Goal: Transaction & Acquisition: Subscribe to service/newsletter

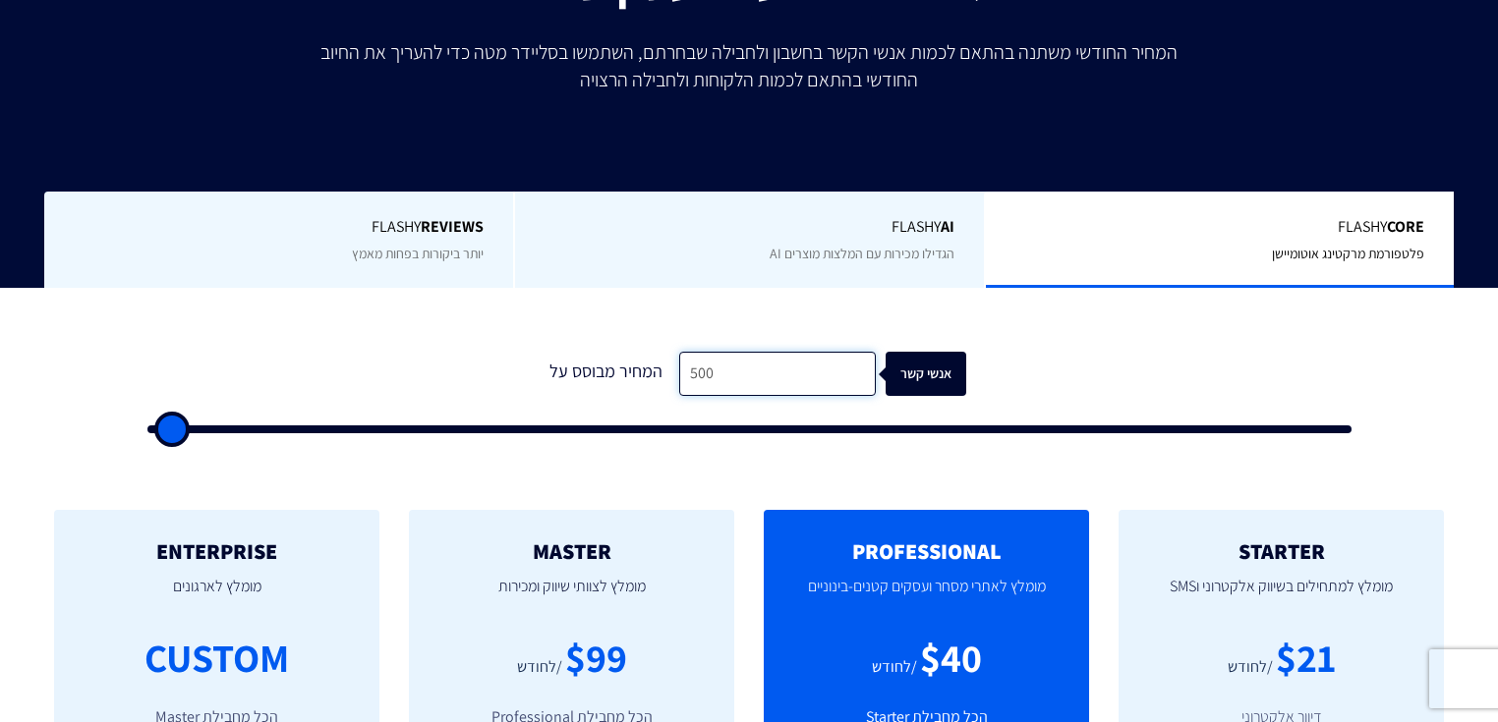
click at [724, 376] on input "500" at bounding box center [777, 374] width 197 height 44
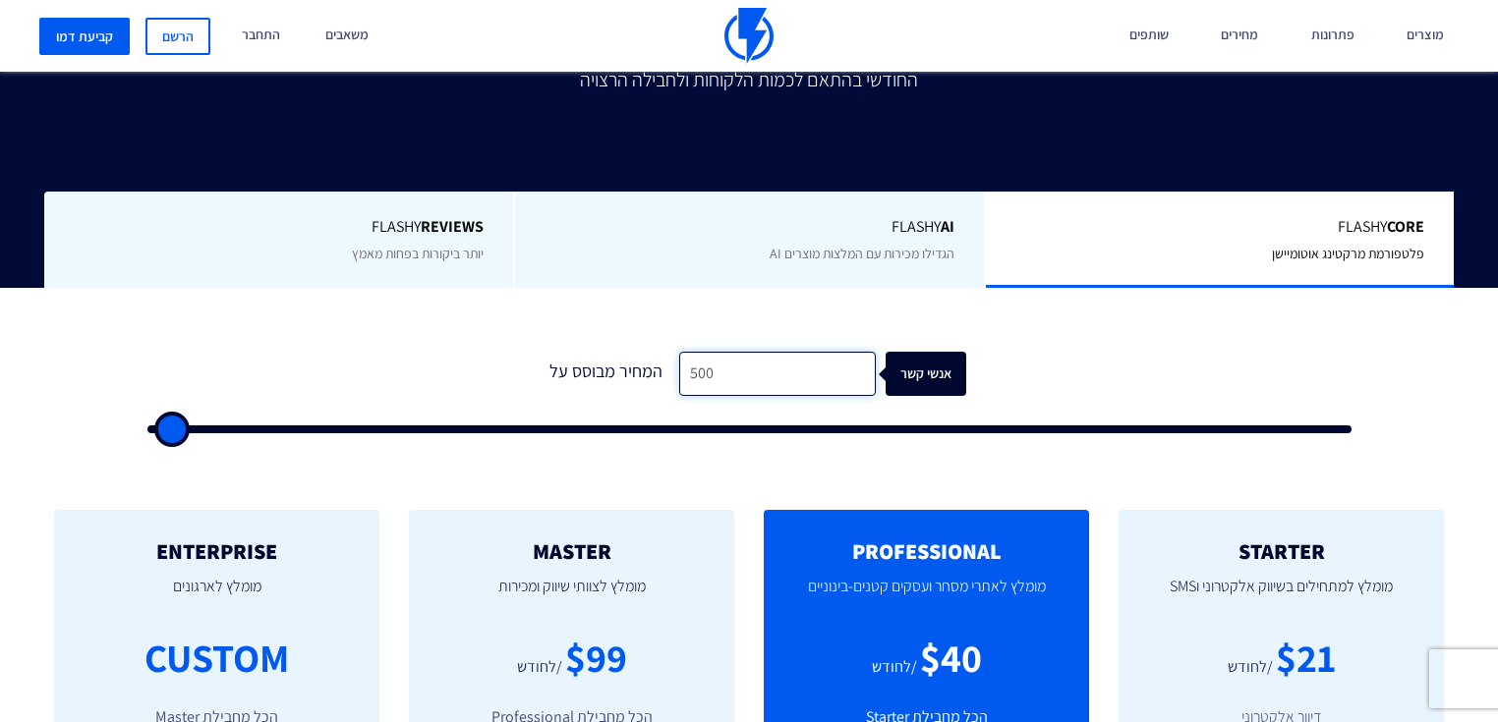
click at [724, 375] on input "500" at bounding box center [777, 374] width 197 height 44
type input "2"
type input "500"
type input "20"
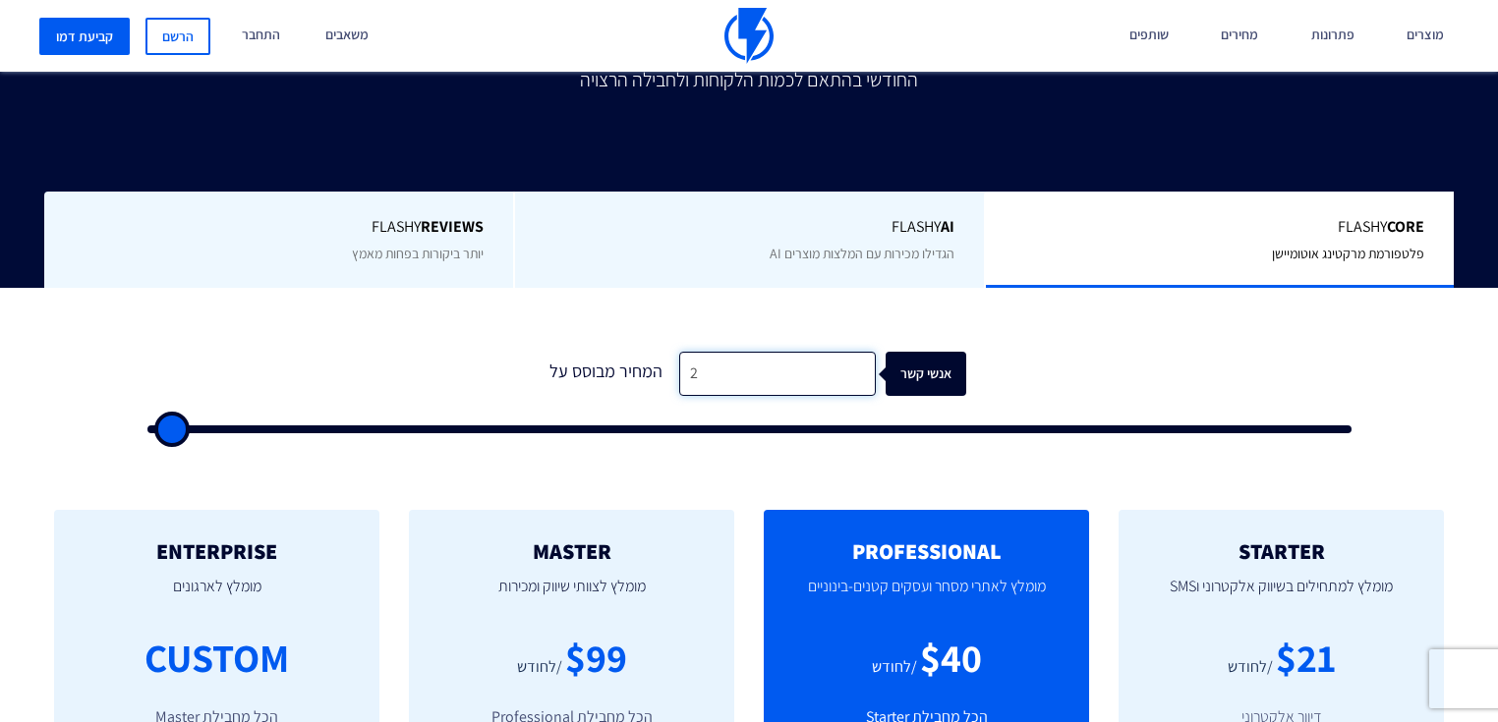
type input "500"
type input "200"
type input "500"
type input "2,000"
type input "2000"
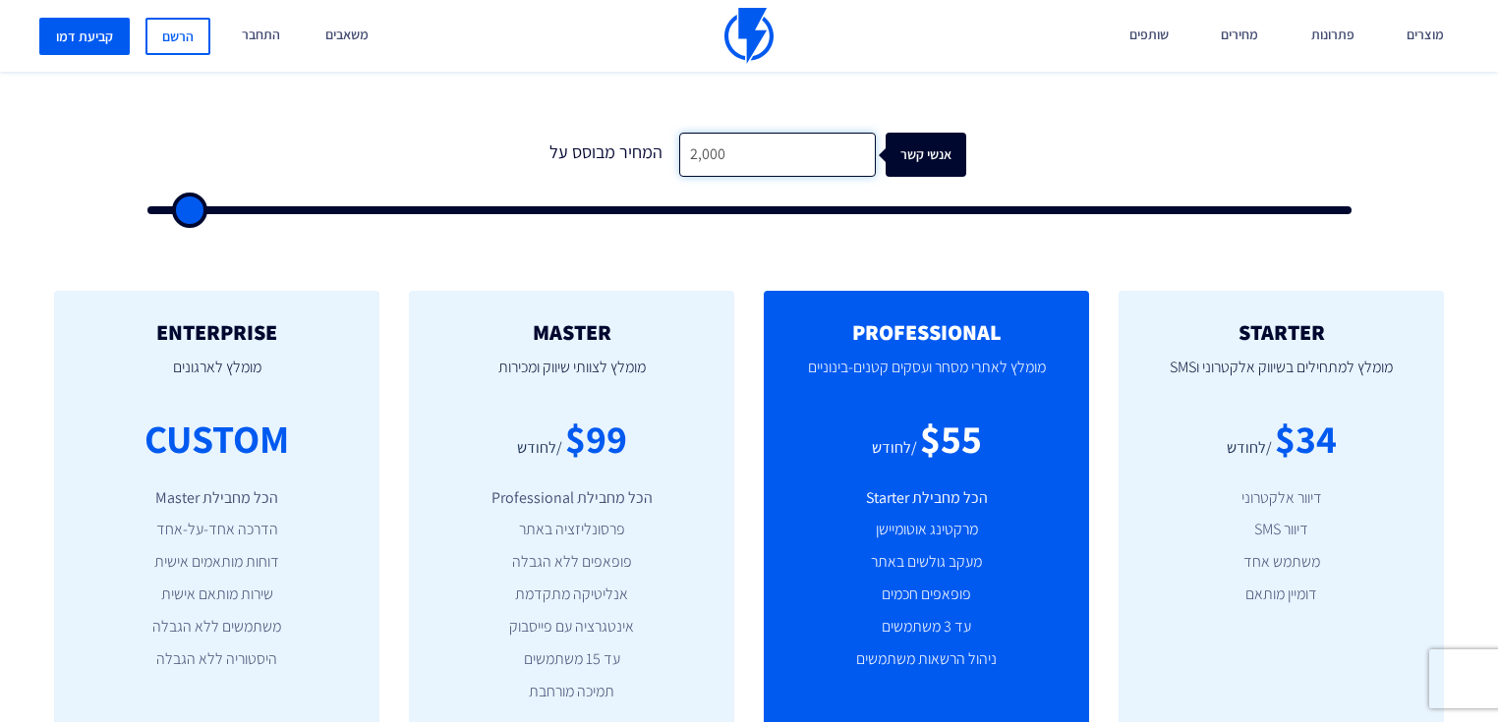
scroll to position [708, 0]
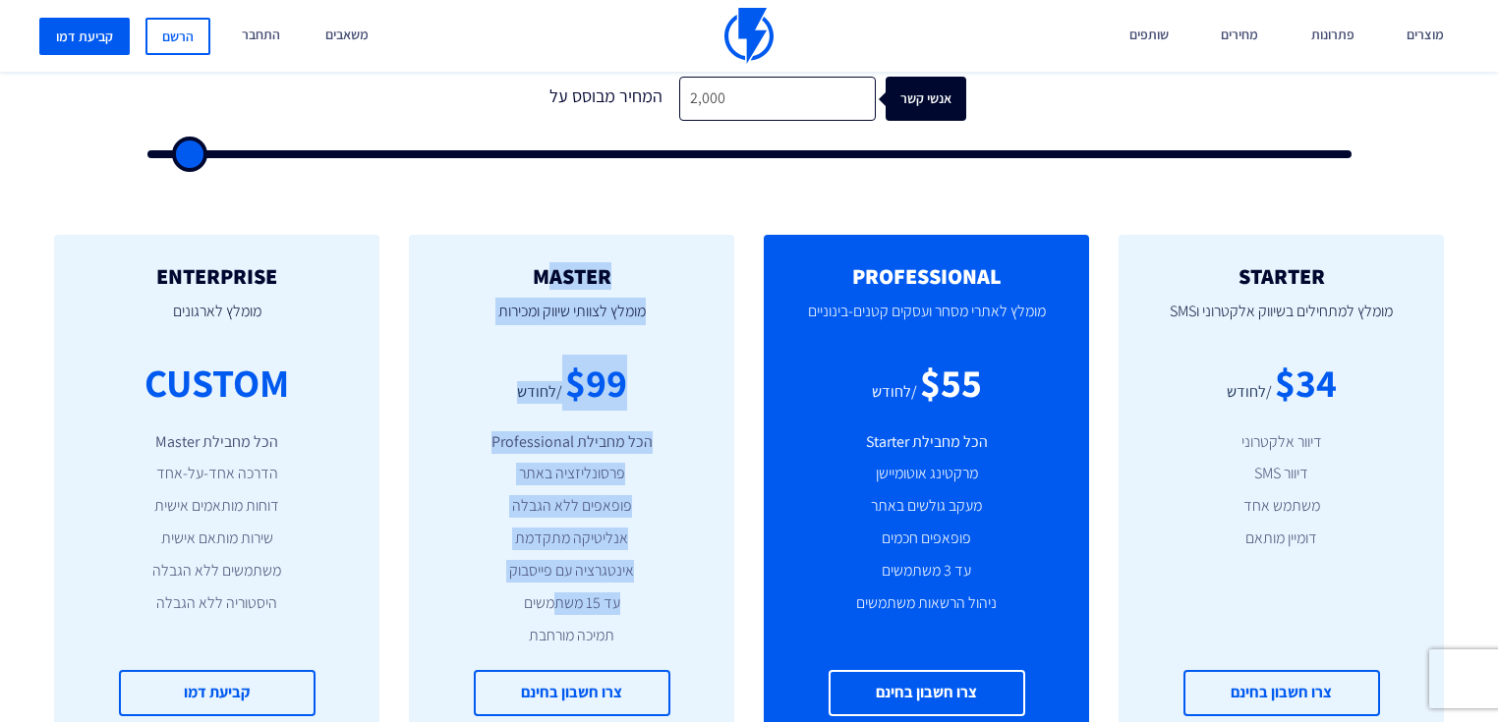
drag, startPoint x: 550, startPoint y: 228, endPoint x: 557, endPoint y: 553, distance: 325.3
click at [557, 553] on div "MASTER [PERSON_NAME] לצוותי שיווק ומכירות $99 /לחודש הכל מחבילת Professional פר…" at bounding box center [571, 490] width 325 height 511
click at [558, 593] on li "עד 15 משתמשים" at bounding box center [571, 604] width 266 height 23
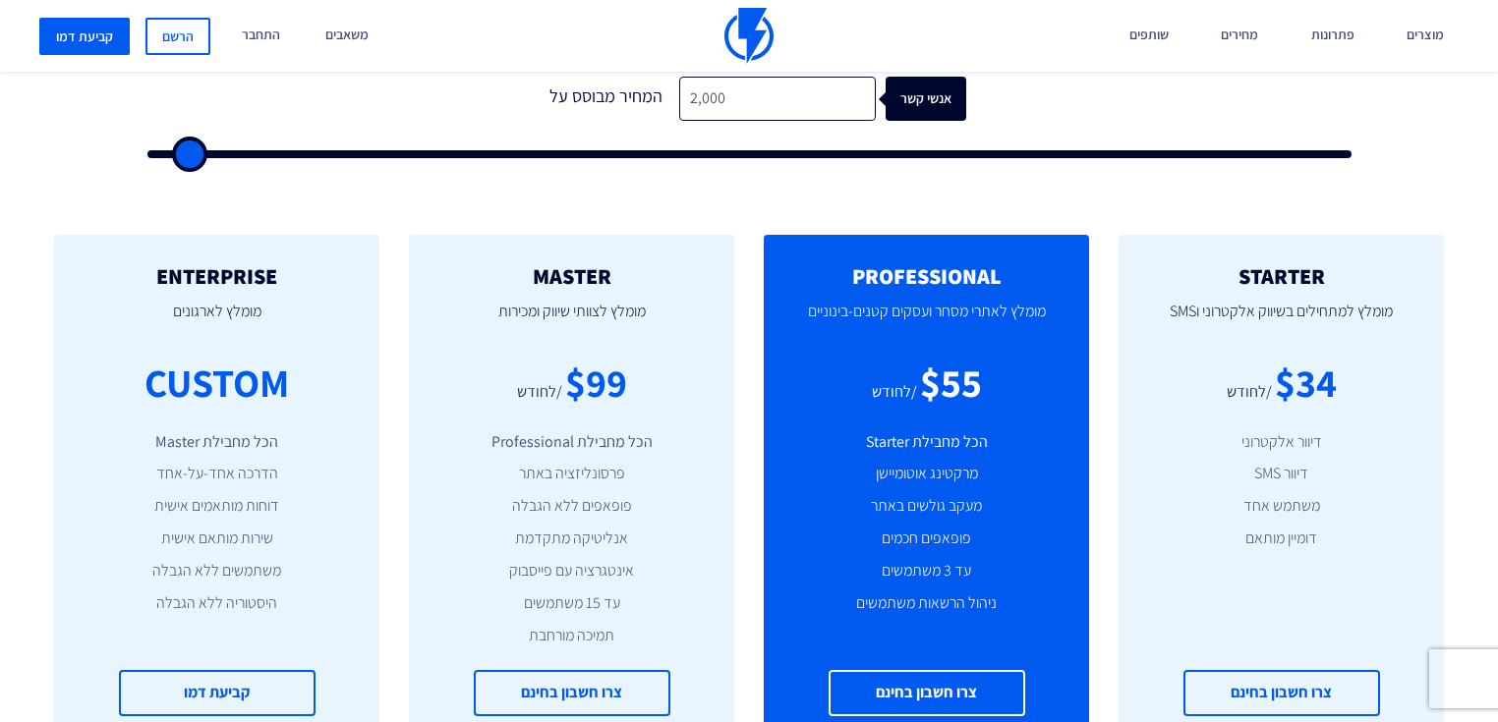
click at [539, 625] on li "תמיכה מורחבת" at bounding box center [571, 636] width 266 height 23
drag, startPoint x: 566, startPoint y: 597, endPoint x: 568, endPoint y: 578, distance: 19.8
click at [568, 578] on ul "הכל מחבילת Professional פרסונליזציה באתר פופאפים ללא הגבלה אנליטיקה מתקדמת אינט…" at bounding box center [571, 539] width 266 height 216
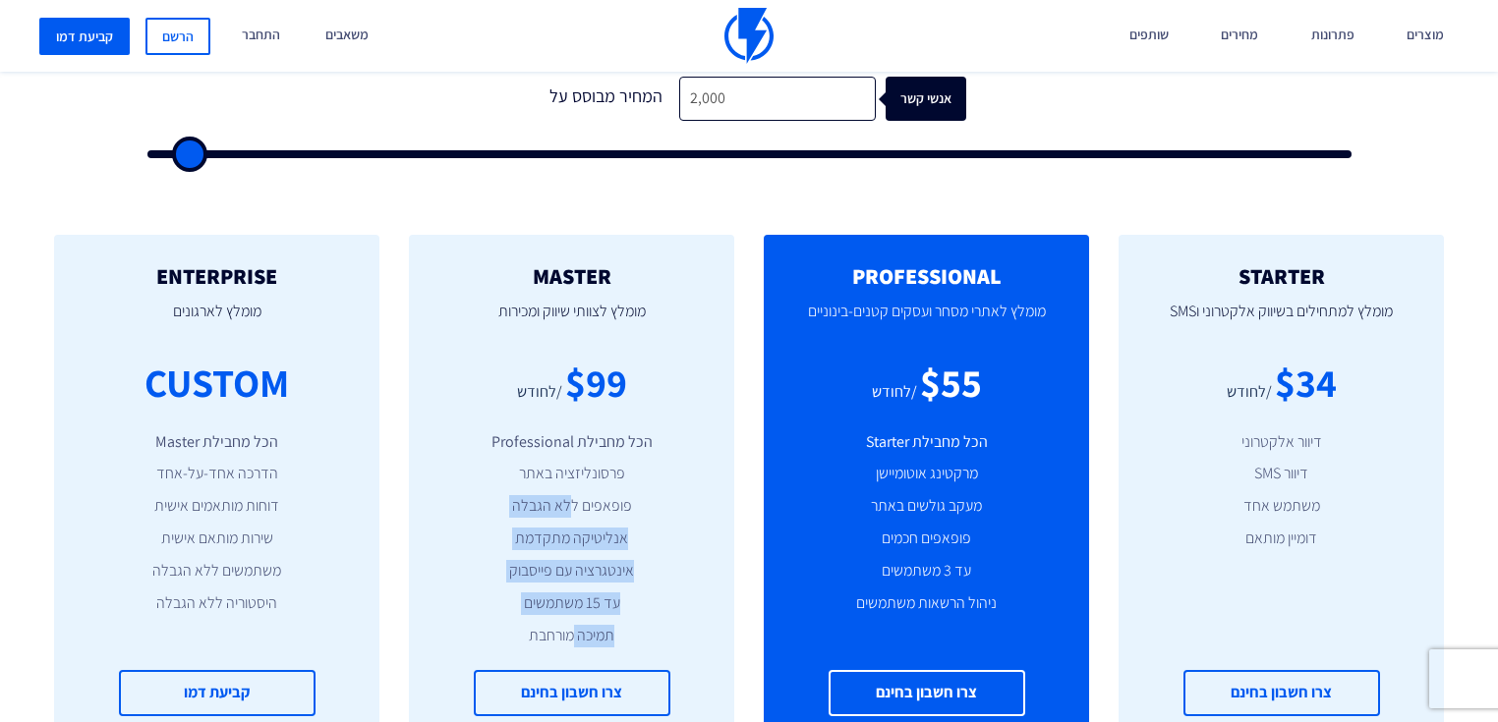
drag, startPoint x: 573, startPoint y: 596, endPoint x: 571, endPoint y: 476, distance: 120.9
click at [571, 474] on ul "הכל מחבילת Professional פרסונליזציה באתר פופאפים ללא הגבלה אנליטיקה מתקדמת אינט…" at bounding box center [571, 539] width 266 height 216
click at [571, 495] on li "פופאפים ללא הגבלה" at bounding box center [571, 506] width 266 height 23
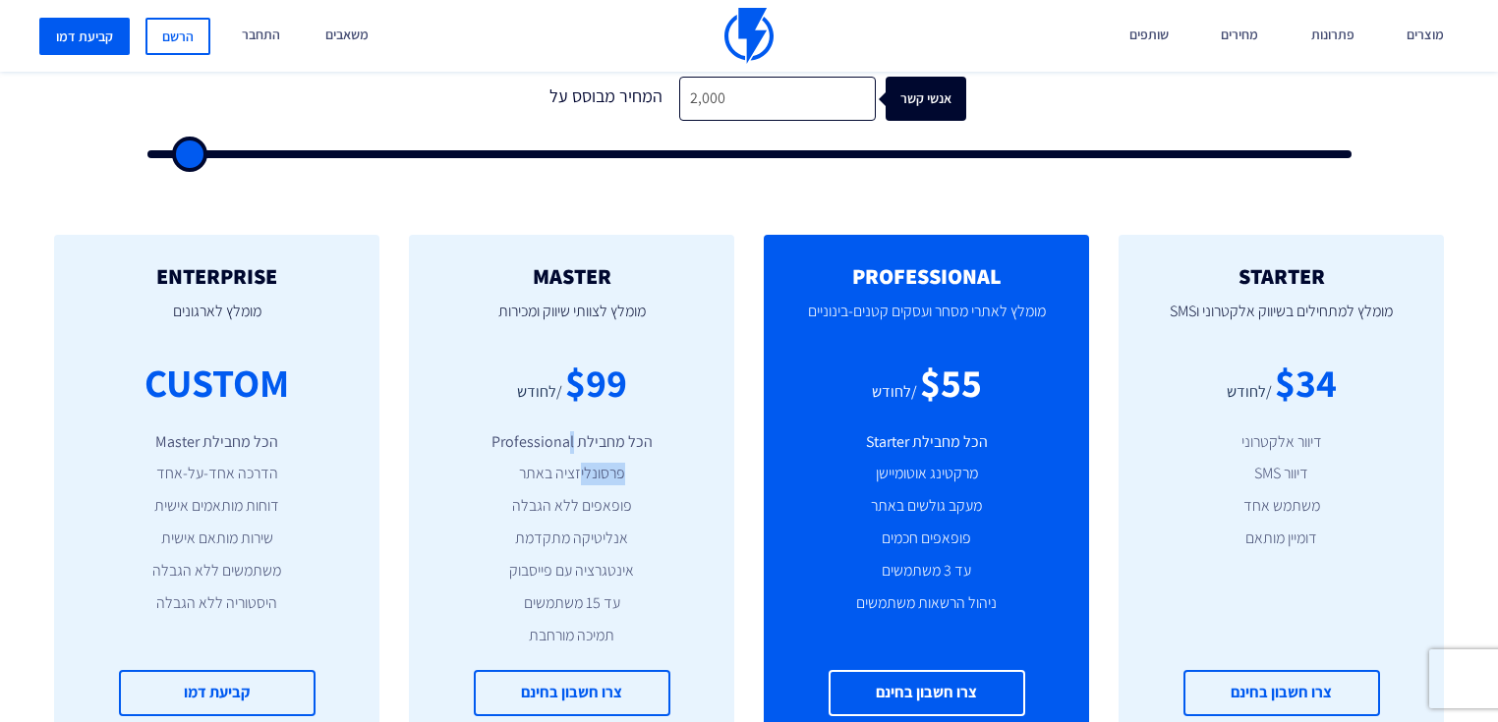
drag, startPoint x: 570, startPoint y: 376, endPoint x: 579, endPoint y: 435, distance: 59.6
click at [578, 436] on div "MASTER [PERSON_NAME] לצוותי שיווק ומכירות $99 /לחודש הכל מחבילת Professional פר…" at bounding box center [571, 490] width 325 height 511
click at [579, 463] on li "פרסונליזציה באתר" at bounding box center [571, 474] width 266 height 23
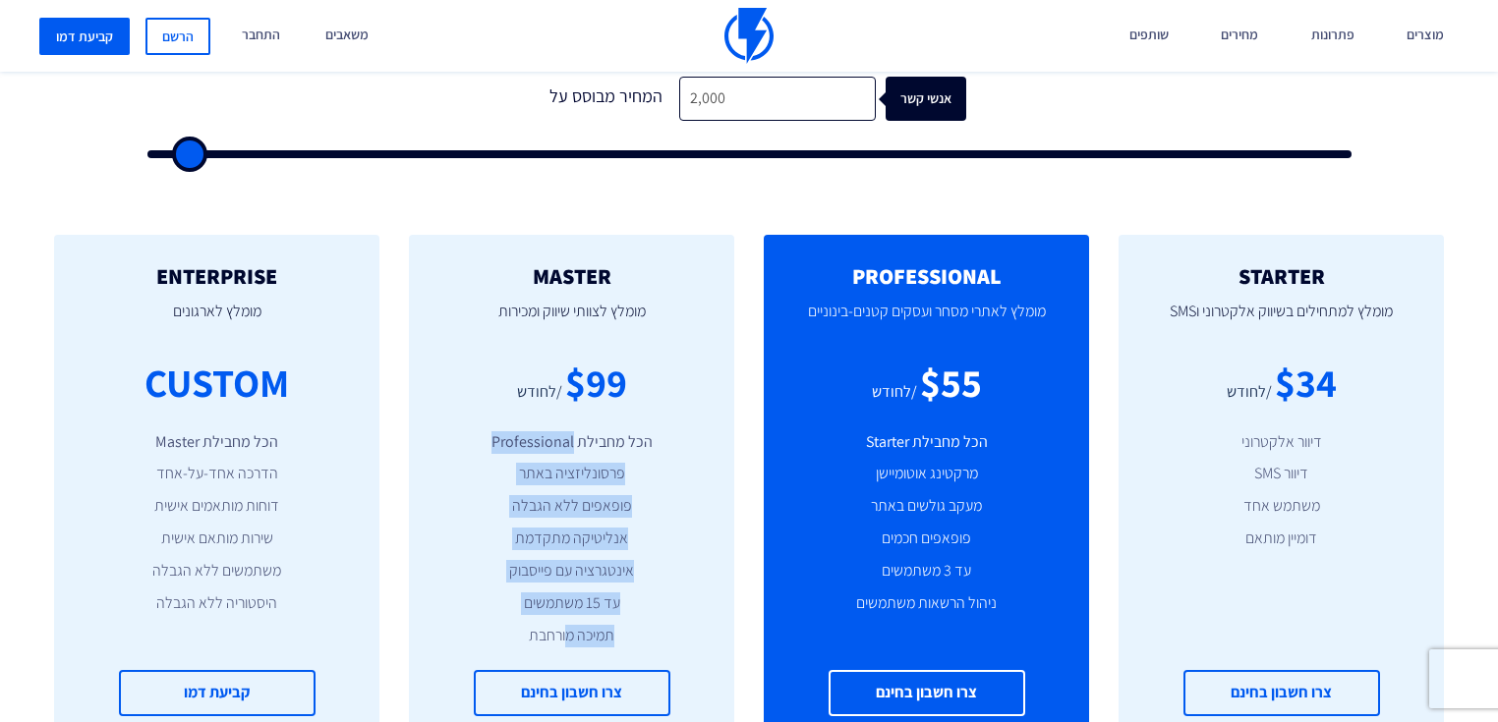
drag, startPoint x: 574, startPoint y: 397, endPoint x: 566, endPoint y: 580, distance: 182.9
click at [566, 580] on ul "הכל מחבילת Professional פרסונליזציה באתר פופאפים ללא הגבלה אנליטיקה מתקדמת אינט…" at bounding box center [571, 539] width 266 height 216
click at [568, 593] on li "עד 15 משתמשים" at bounding box center [571, 604] width 266 height 23
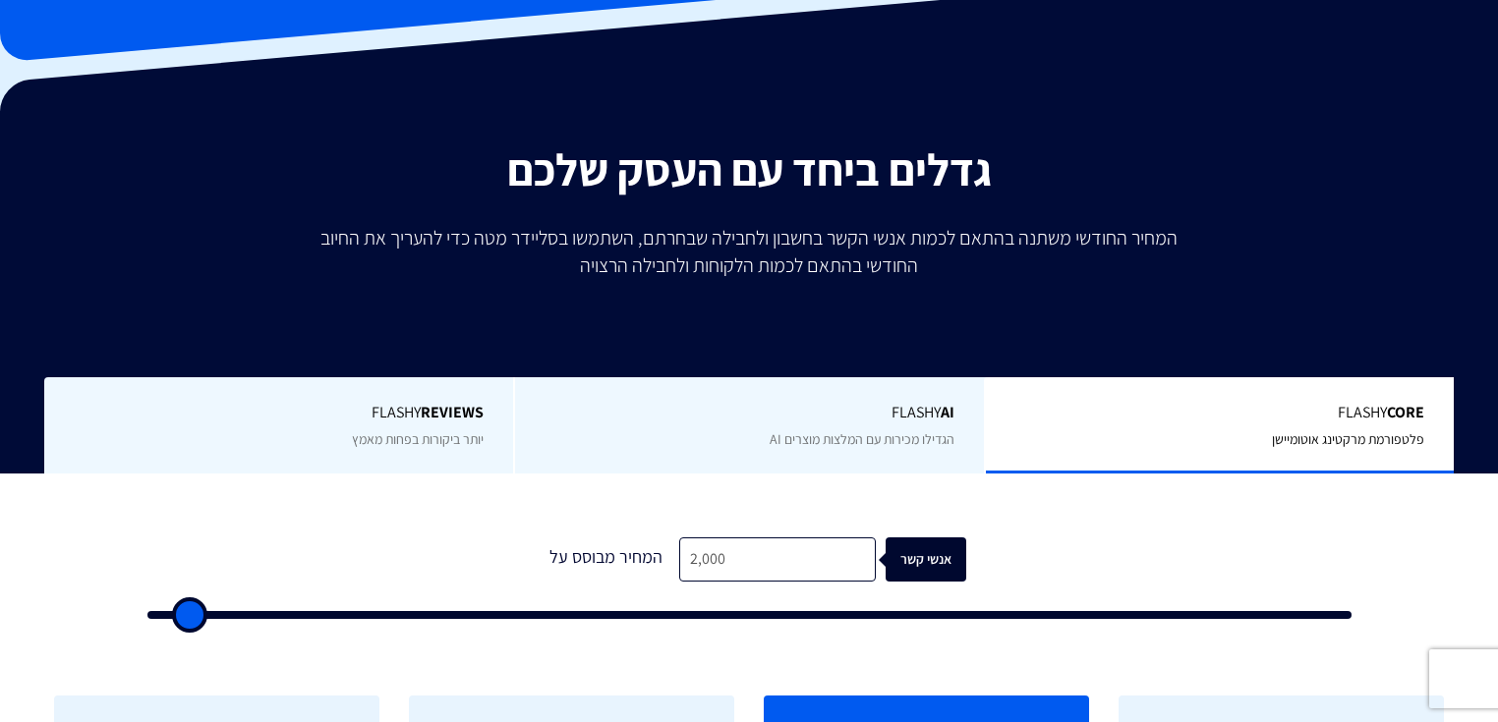
scroll to position [236, 0]
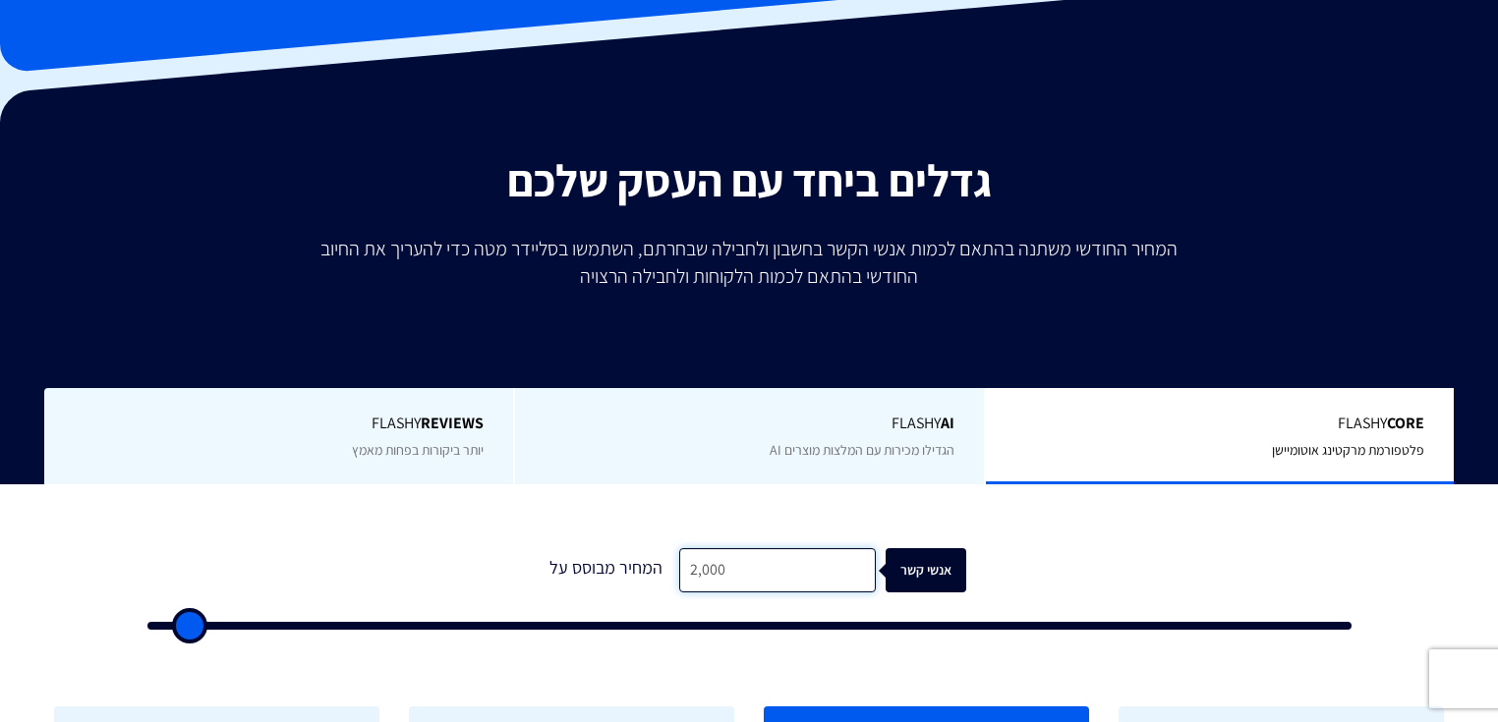
click at [679, 548] on input "2,000" at bounding box center [777, 570] width 197 height 44
click at [680, 548] on input "2,000" at bounding box center [777, 570] width 197 height 44
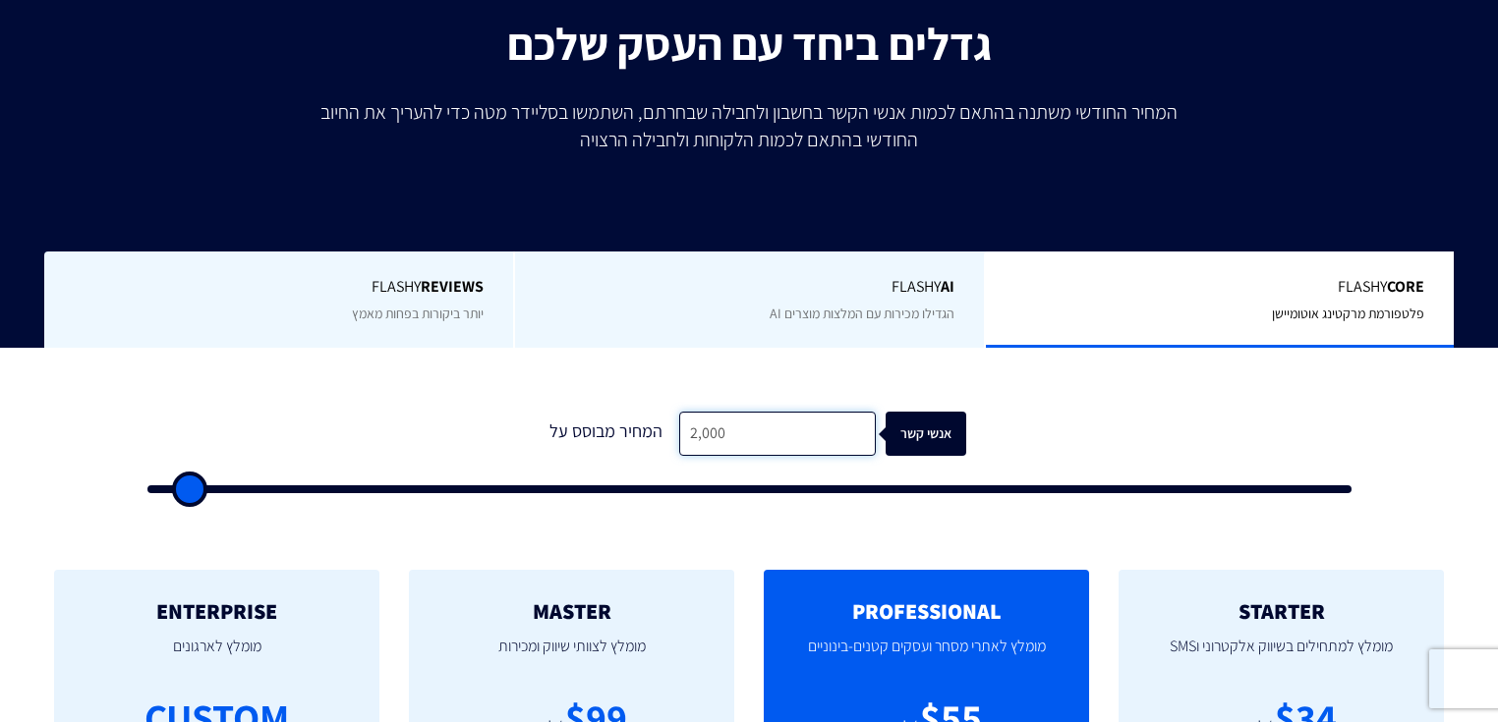
scroll to position [472, 0]
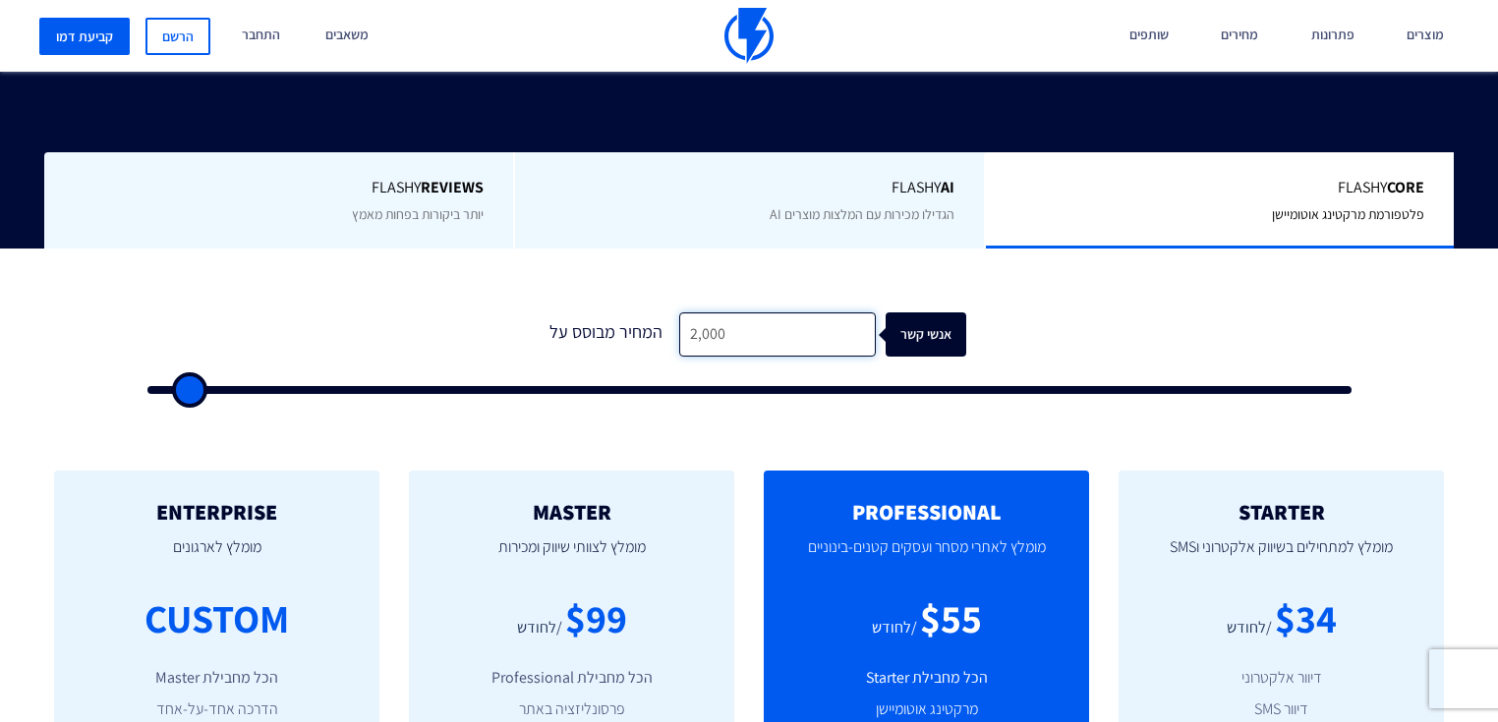
type input "3,000"
type input "3000"
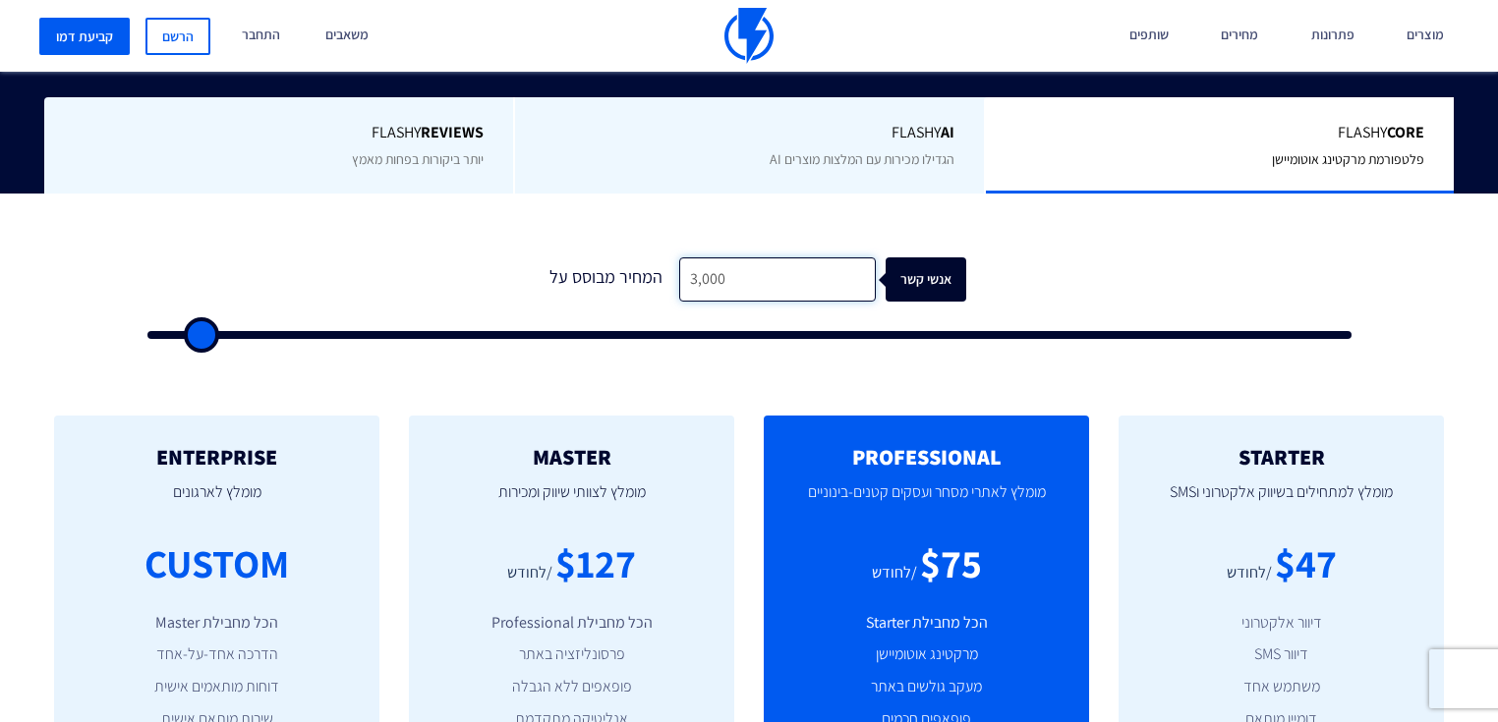
scroll to position [629, 0]
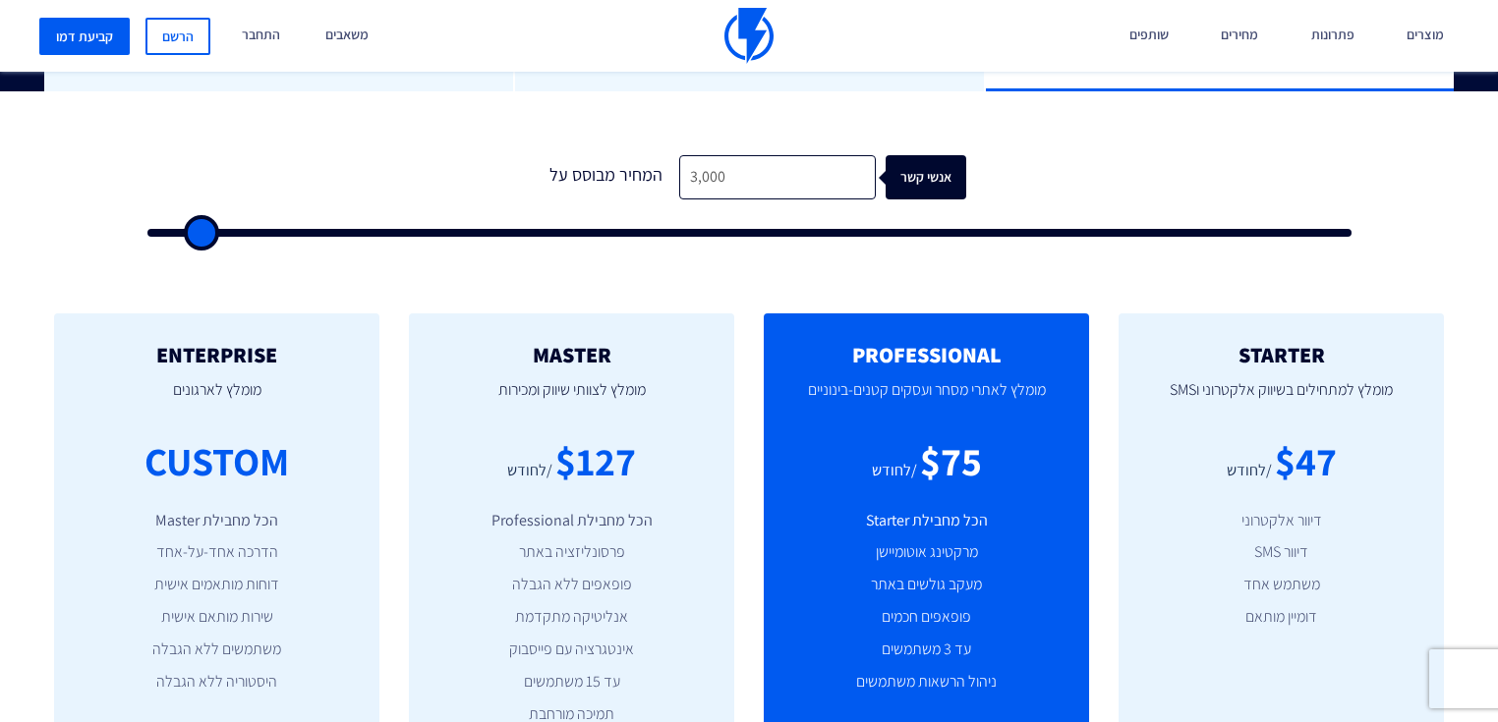
drag, startPoint x: 582, startPoint y: 411, endPoint x: 582, endPoint y: 425, distance: 13.8
click at [582, 433] on div "$127" at bounding box center [595, 461] width 81 height 56
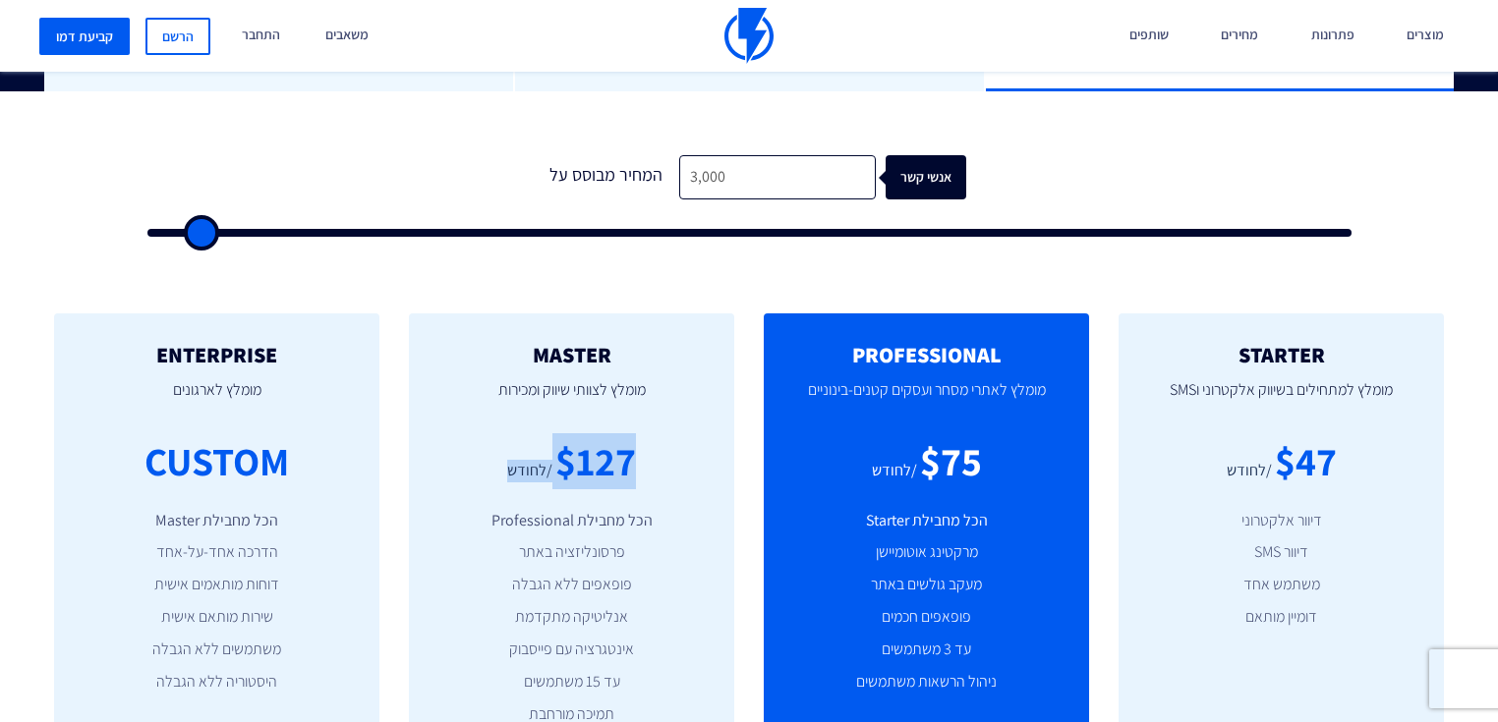
drag, startPoint x: 582, startPoint y: 425, endPoint x: 577, endPoint y: 436, distance: 12.8
click at [584, 433] on div "$127" at bounding box center [595, 461] width 81 height 56
click at [577, 436] on div "$127" at bounding box center [595, 461] width 81 height 56
click at [582, 436] on div "$127" at bounding box center [595, 461] width 81 height 56
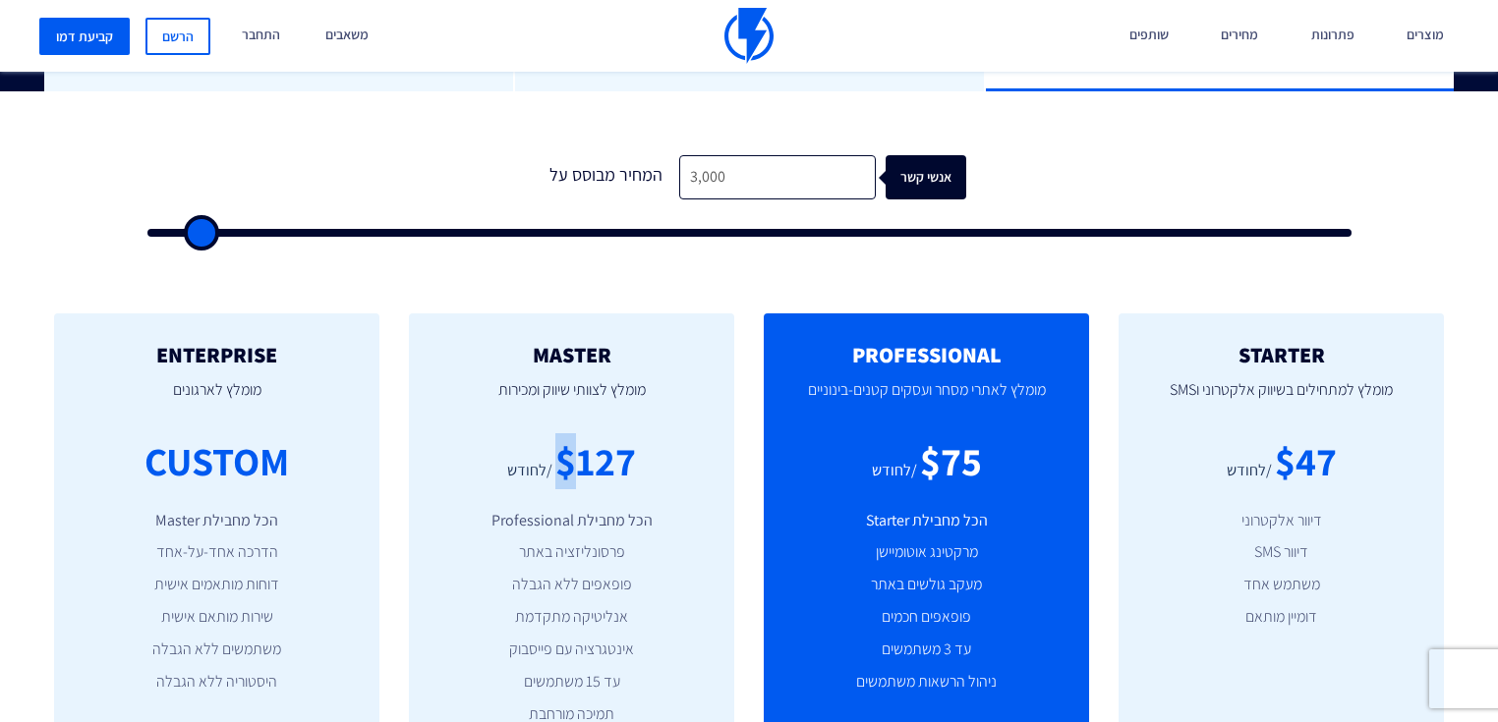
click at [585, 436] on div "$127" at bounding box center [595, 461] width 81 height 56
drag, startPoint x: 686, startPoint y: 142, endPoint x: 675, endPoint y: 153, distance: 15.3
click at [679, 155] on input "3,000" at bounding box center [777, 177] width 197 height 44
type input "2,000"
type input "2000"
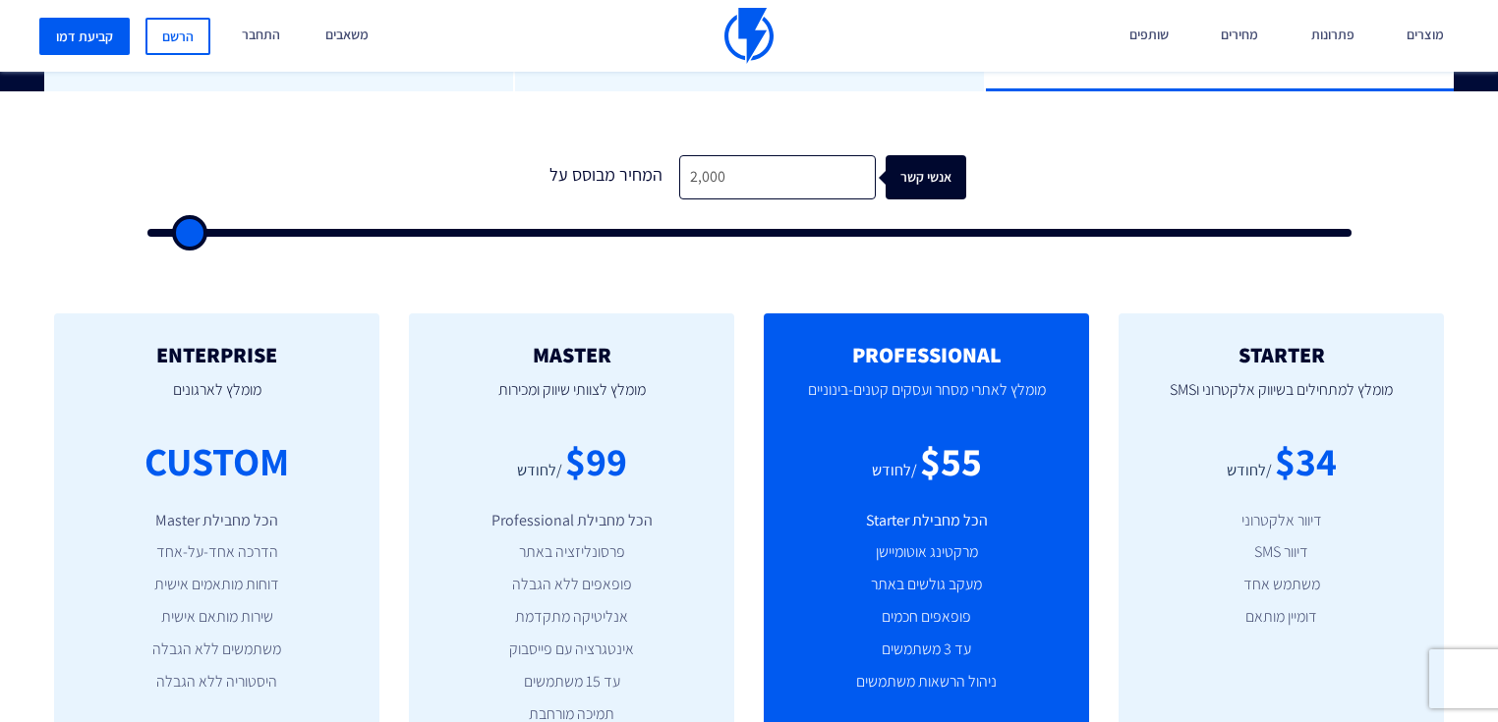
click at [538, 389] on p "מומלץ לצוותי שיווק ומכירות" at bounding box center [571, 400] width 266 height 67
drag, startPoint x: 723, startPoint y: 132, endPoint x: 692, endPoint y: 134, distance: 31.5
click at [692, 155] on input "2,000" at bounding box center [777, 177] width 197 height 44
type input "21"
type input "500"
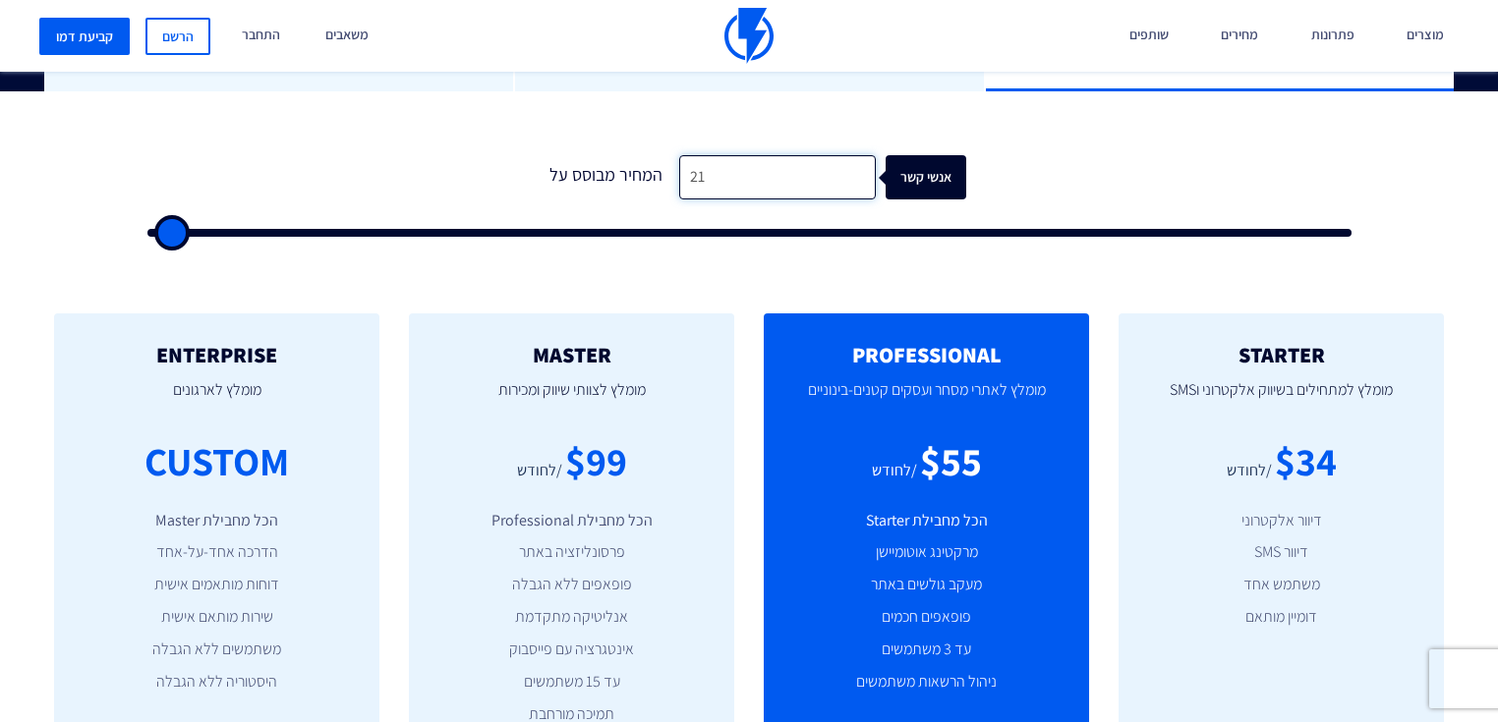
type input "218"
type input "500"
type input "2,185"
type input "2000"
type input "2,185"
